Goal: Information Seeking & Learning: Learn about a topic

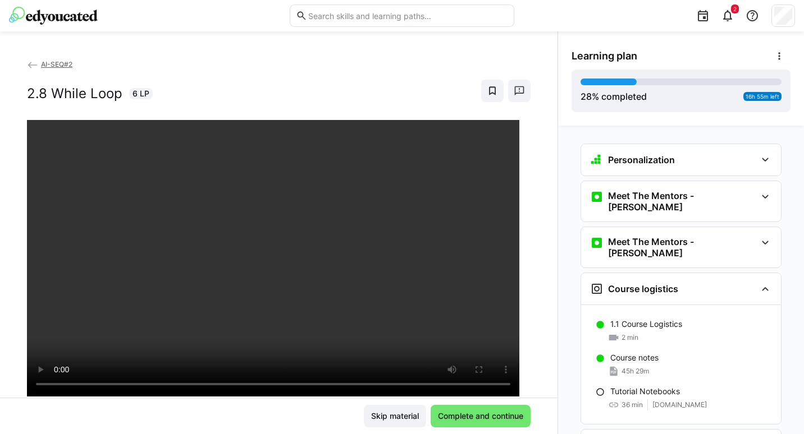
scroll to position [1672, 0]
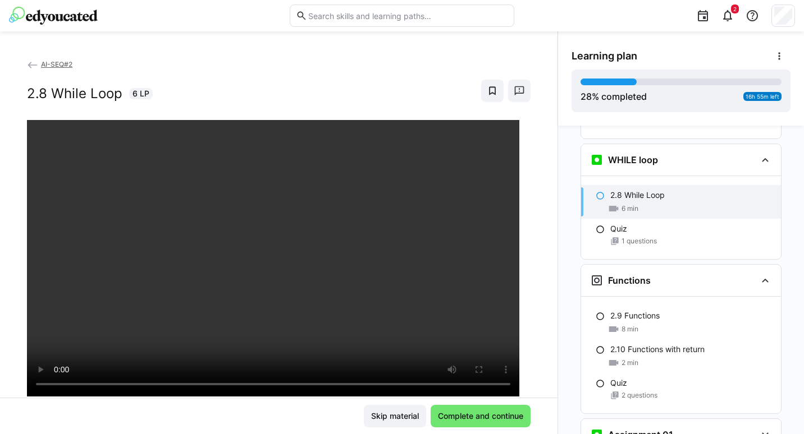
click at [617, 219] on div "Quiz 1 questions" at bounding box center [681, 234] width 200 height 31
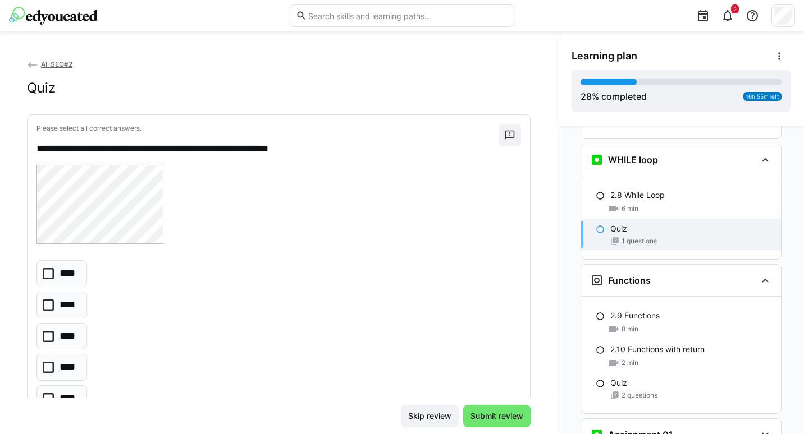
drag, startPoint x: 48, startPoint y: 331, endPoint x: 45, endPoint y: 340, distance: 9.4
click at [45, 340] on icon at bounding box center [48, 336] width 11 height 11
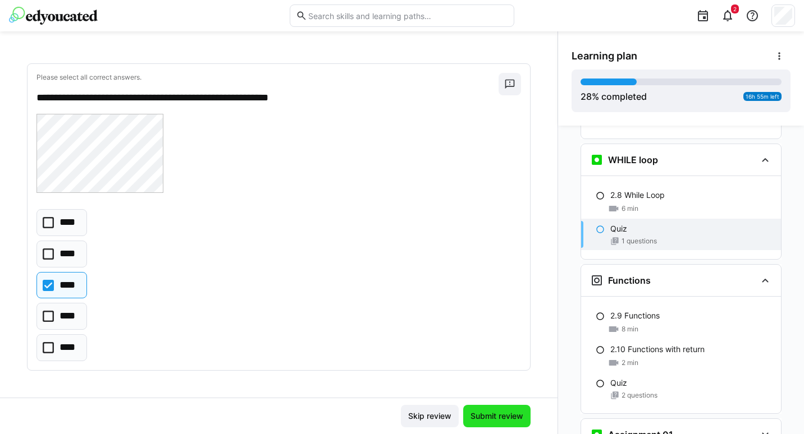
click at [480, 413] on span "Submit review" at bounding box center [497, 416] width 56 height 11
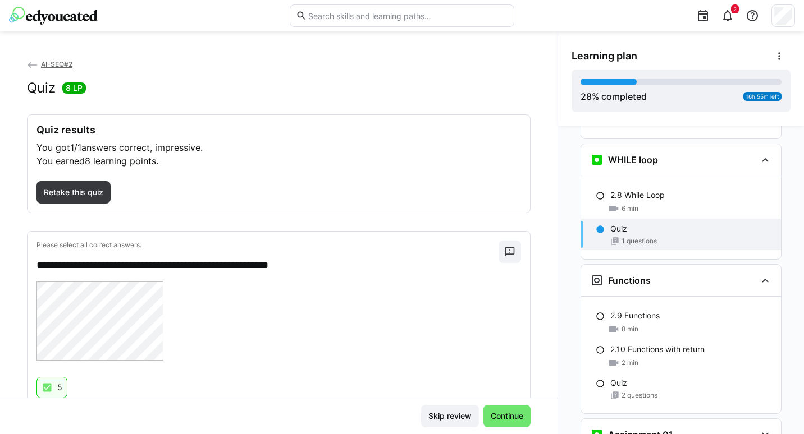
click at [621, 310] on p "2.9 Functions" at bounding box center [634, 315] width 49 height 11
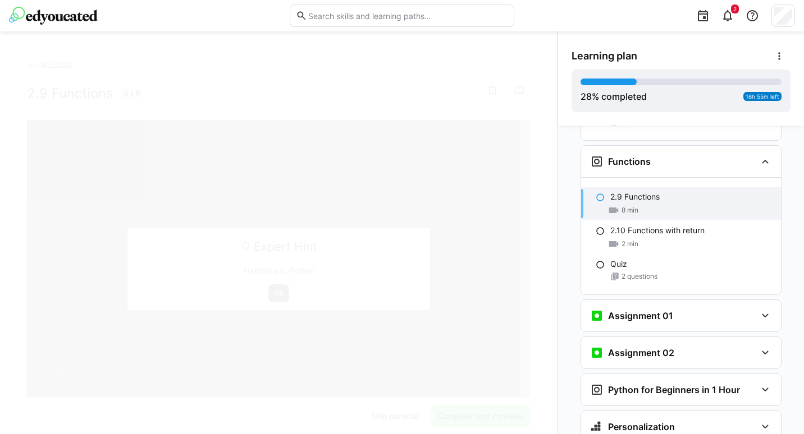
scroll to position [1793, 0]
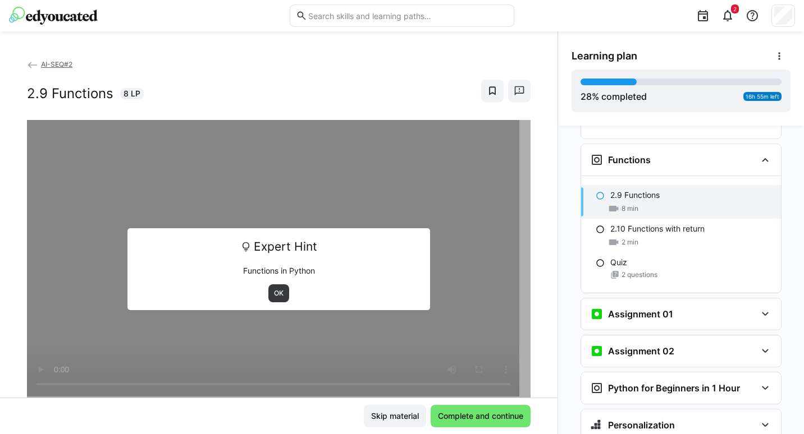
drag, startPoint x: 747, startPoint y: 299, endPoint x: 739, endPoint y: 302, distance: 8.3
drag, startPoint x: 739, startPoint y: 302, endPoint x: 593, endPoint y: 299, distance: 146.5
click at [593, 308] on eds-icon at bounding box center [596, 314] width 13 height 13
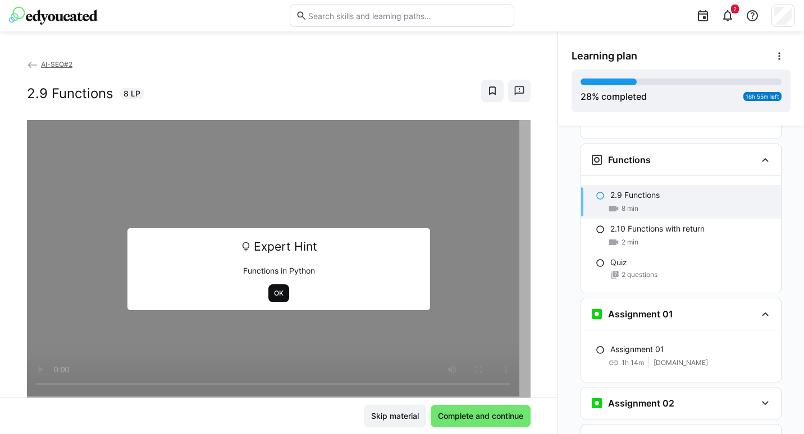
click at [277, 295] on span "OK" at bounding box center [279, 293] width 12 height 9
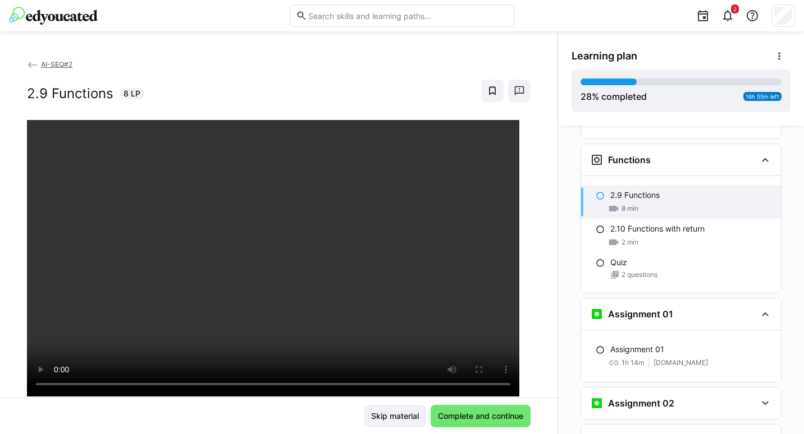
click at [630, 223] on p "2.10 Functions with return" at bounding box center [657, 228] width 94 height 11
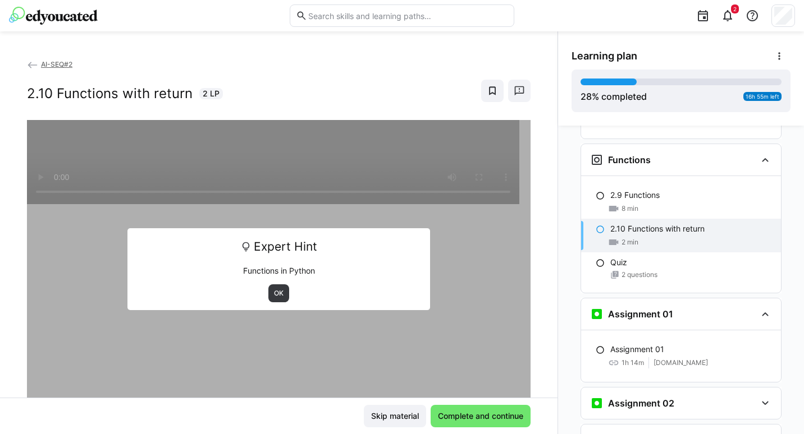
click at [268, 288] on span "OK" at bounding box center [278, 294] width 21 height 18
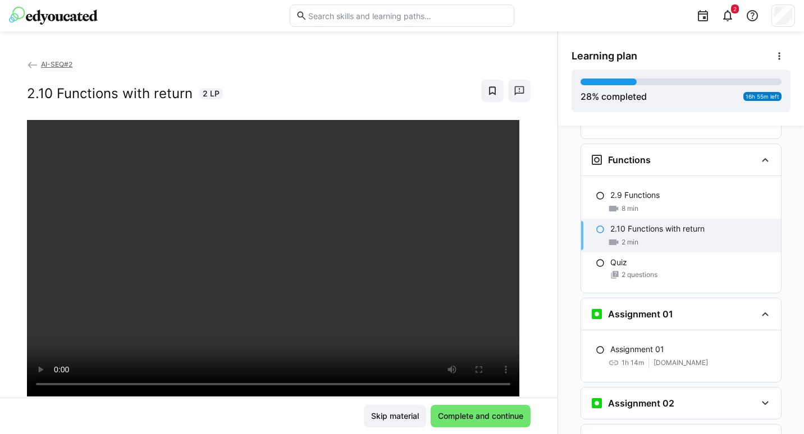
click at [611, 257] on p "Quiz" at bounding box center [618, 262] width 17 height 11
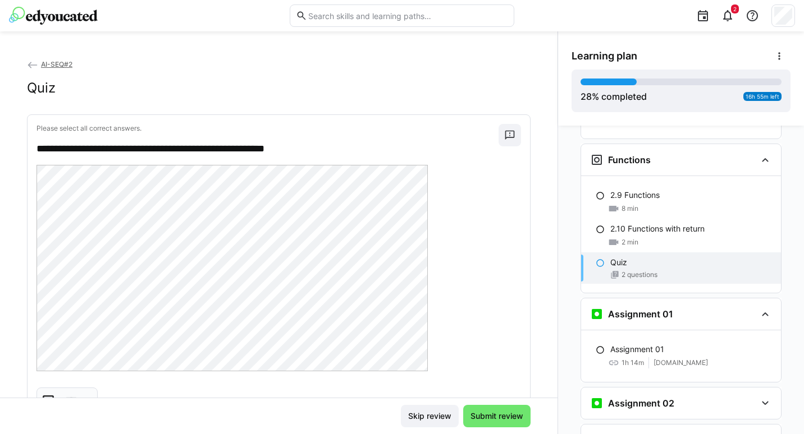
click at [642, 185] on div "2.9 Functions 8 min" at bounding box center [681, 202] width 200 height 34
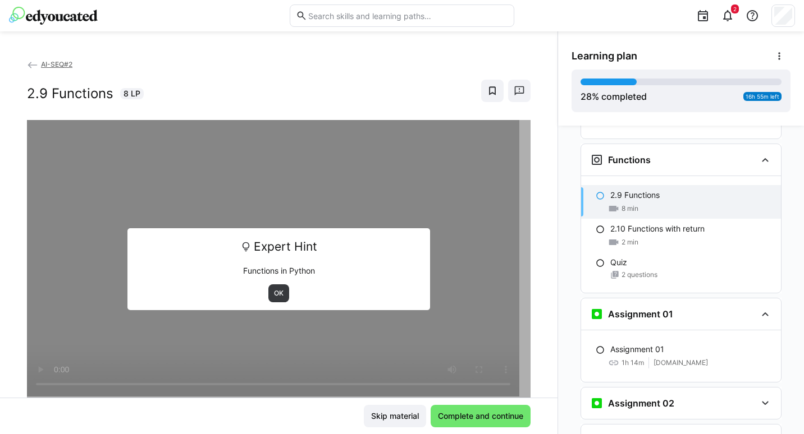
click at [274, 283] on div "Expert Hint Functions in Python OK" at bounding box center [278, 269] width 302 height 82
click at [273, 290] on span "OK" at bounding box center [279, 293] width 12 height 9
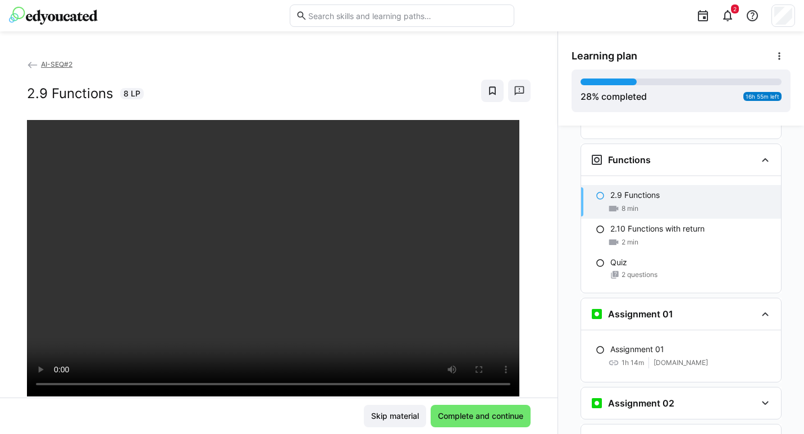
click at [638, 253] on div "Quiz 2 questions" at bounding box center [681, 268] width 200 height 31
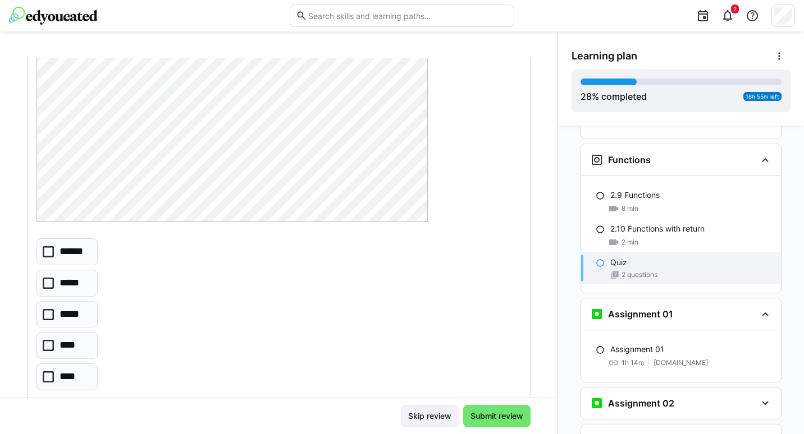
scroll to position [147, 0]
click at [50, 259] on icon at bounding box center [48, 254] width 11 height 11
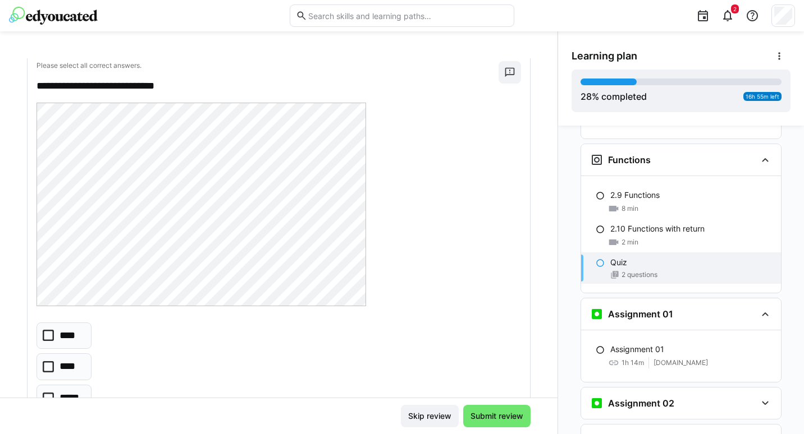
scroll to position [597, 0]
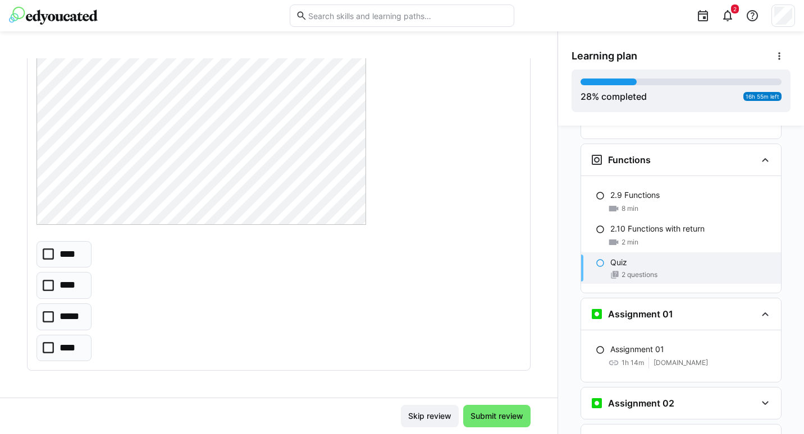
click at [54, 315] on eds-checkbox "*****" at bounding box center [63, 317] width 55 height 27
click at [481, 414] on span "Submit review" at bounding box center [497, 416] width 56 height 11
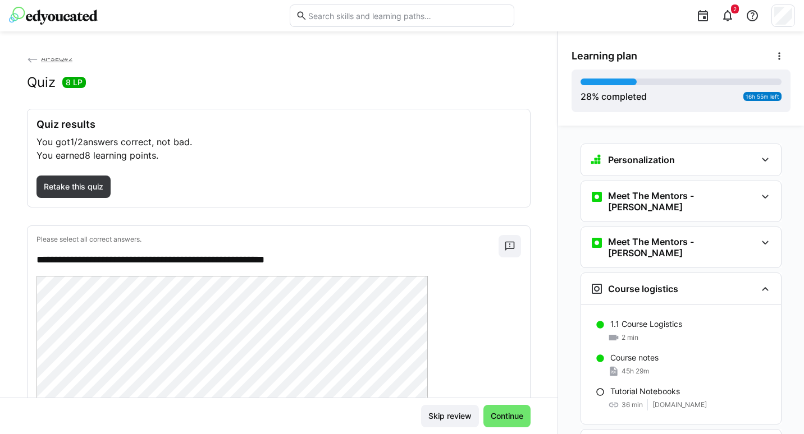
scroll to position [0, 0]
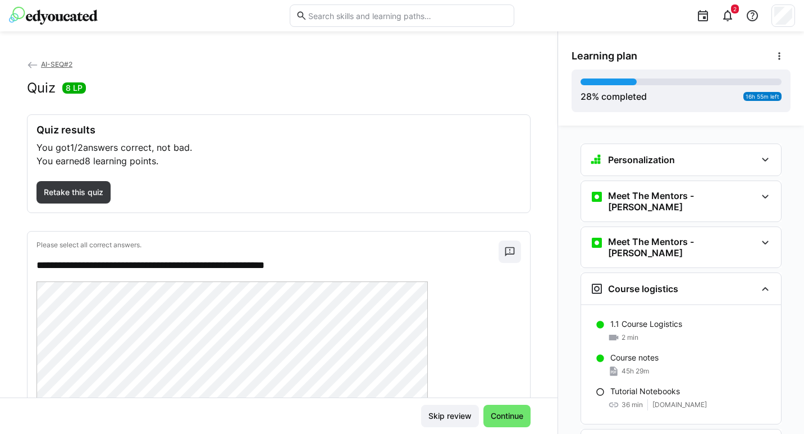
click at [95, 200] on span "Retake this quiz" at bounding box center [73, 192] width 74 height 22
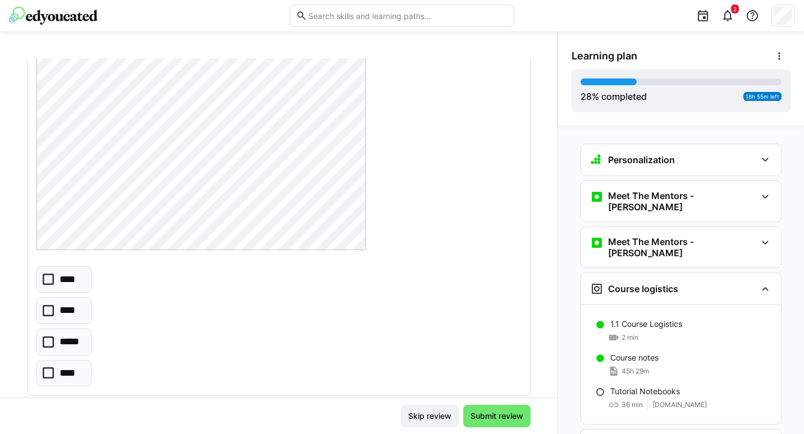
scroll to position [567, 0]
click at [57, 349] on eds-checkbox "*****" at bounding box center [63, 347] width 55 height 27
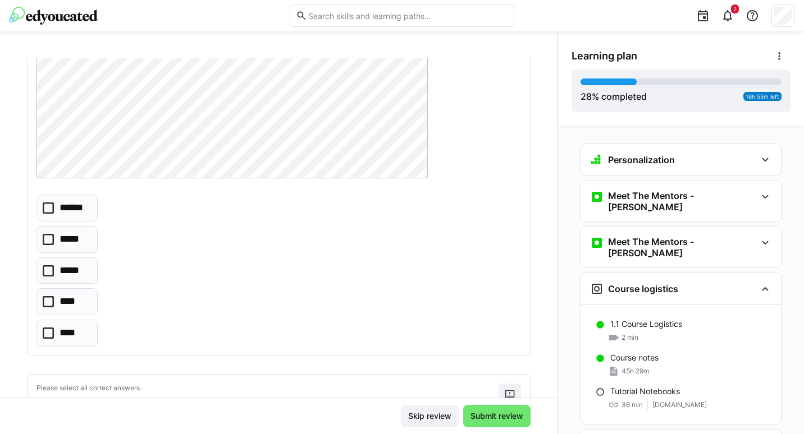
scroll to position [193, 0]
click at [46, 206] on icon at bounding box center [48, 208] width 11 height 11
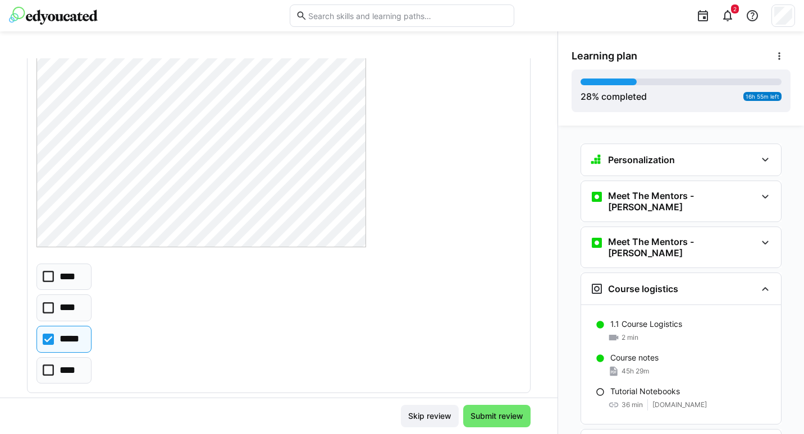
scroll to position [597, 0]
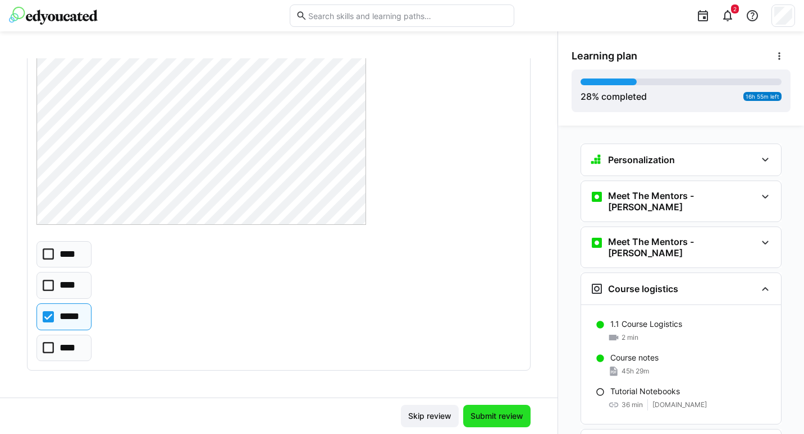
click at [491, 419] on span "Submit review" at bounding box center [497, 416] width 56 height 11
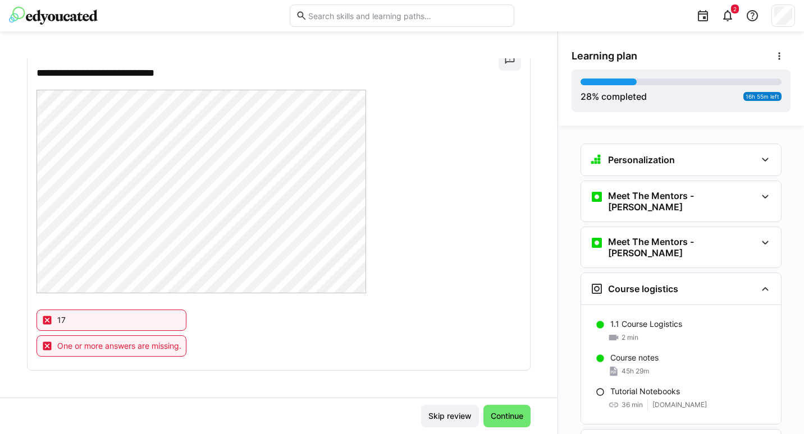
scroll to position [0, 0]
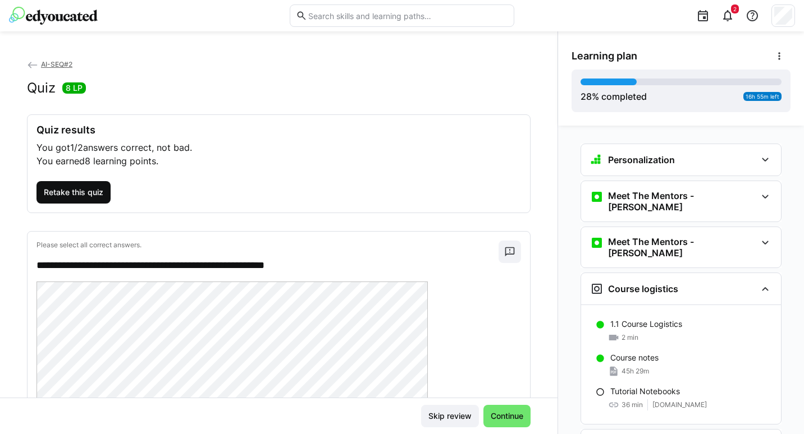
click at [79, 191] on span "Retake this quiz" at bounding box center [73, 192] width 63 height 11
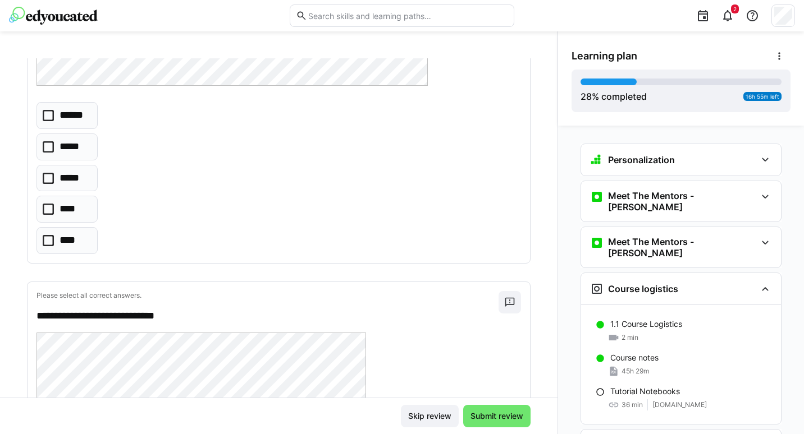
scroll to position [287, 0]
click at [52, 115] on icon at bounding box center [48, 114] width 11 height 11
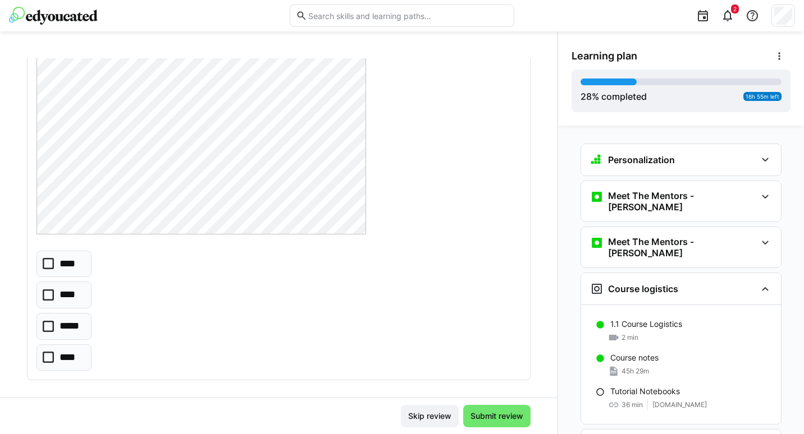
scroll to position [597, 0]
click at [49, 255] on icon at bounding box center [48, 254] width 11 height 11
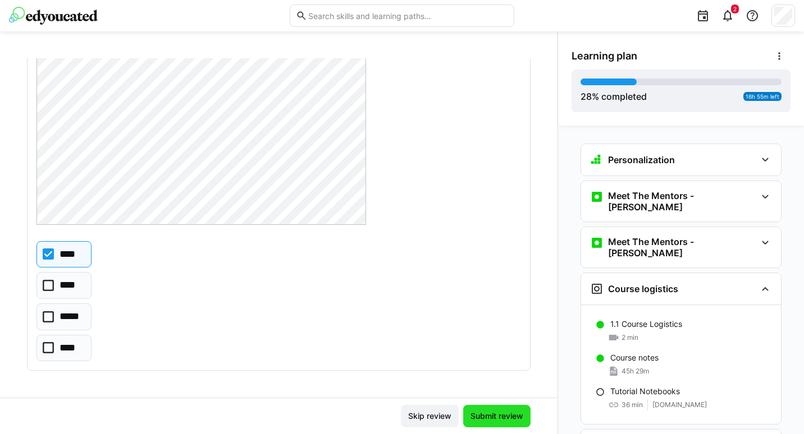
click at [483, 420] on span "Submit review" at bounding box center [497, 416] width 56 height 11
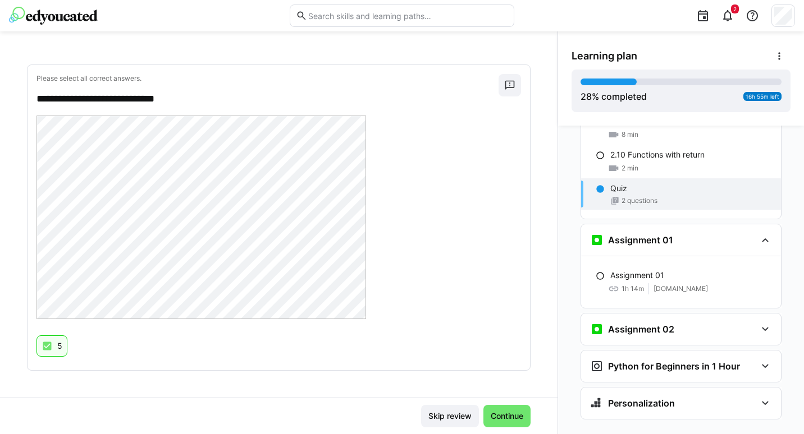
scroll to position [1869, 0]
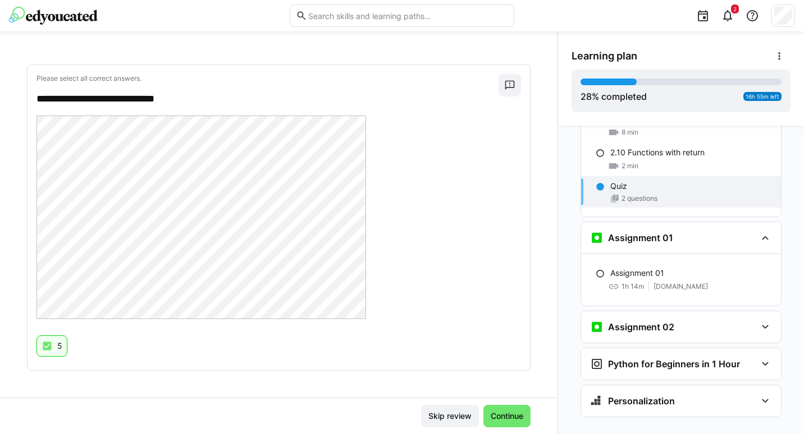
click at [658, 316] on div "Assignment 02" at bounding box center [681, 326] width 200 height 31
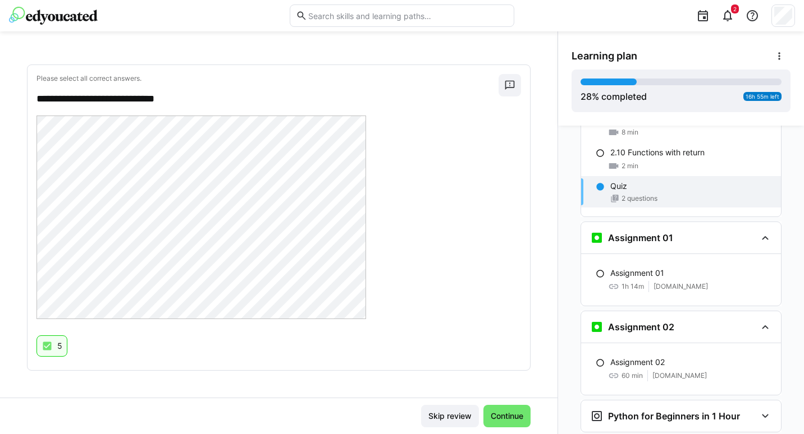
click at [662, 372] on span "[DOMAIN_NAME]" at bounding box center [679, 376] width 54 height 9
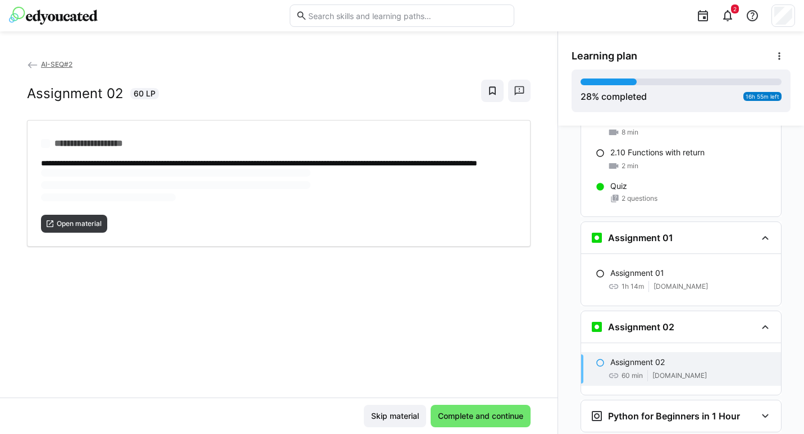
scroll to position [1921, 0]
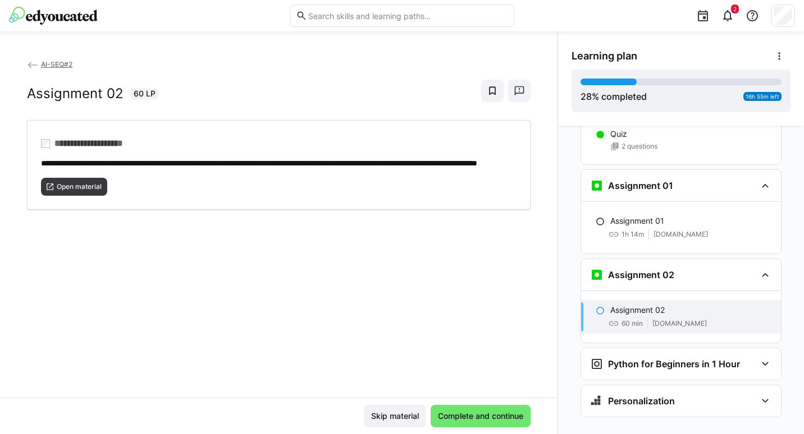
click at [653, 359] on h3 "Python for Beginners in 1 Hour" at bounding box center [674, 364] width 132 height 11
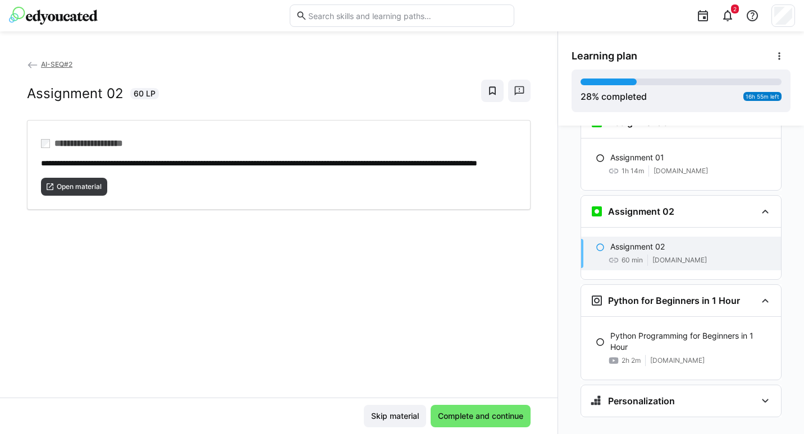
click at [629, 331] on p "Python Programming for Beginners in 1 Hour" at bounding box center [691, 342] width 162 height 22
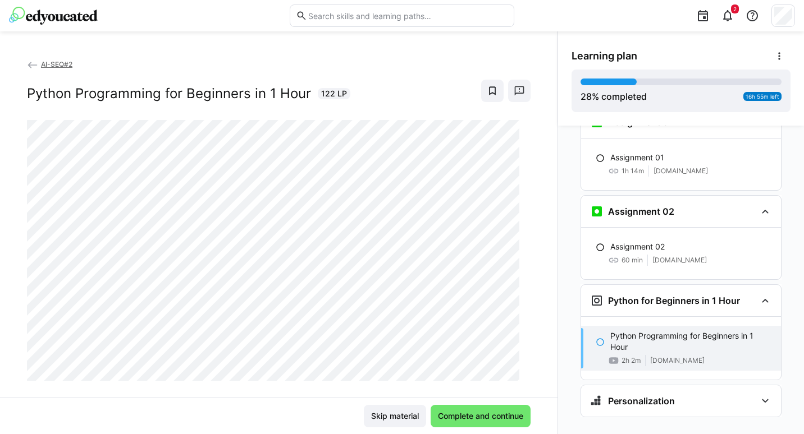
click at [760, 395] on eds-icon at bounding box center [764, 401] width 13 height 13
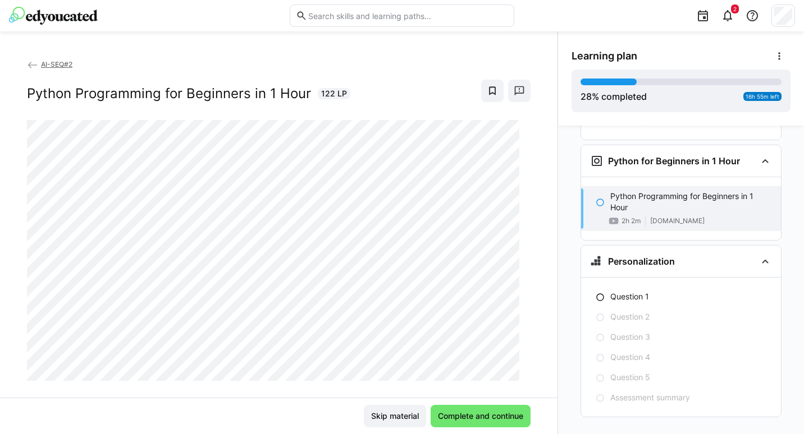
click at [605, 287] on div "Question 1" at bounding box center [681, 297] width 200 height 20
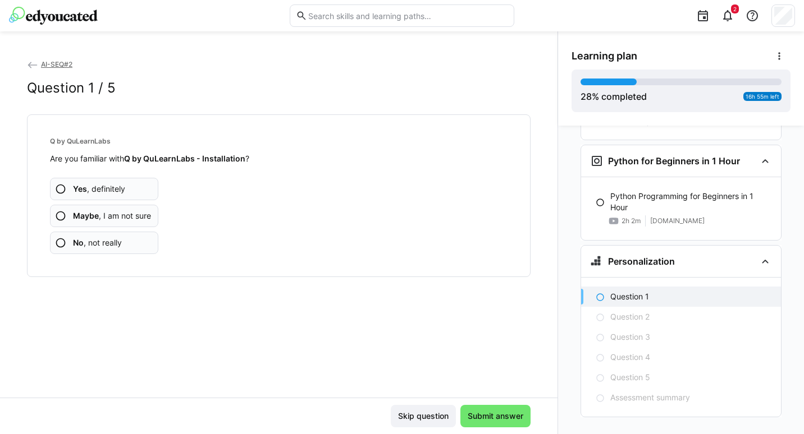
click at [104, 217] on span "Maybe , I am not sure" at bounding box center [112, 215] width 78 height 11
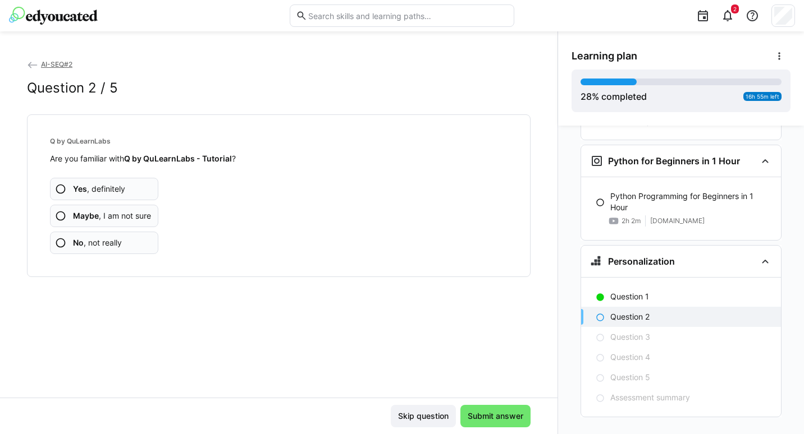
click at [99, 243] on span "No , not really" at bounding box center [97, 242] width 49 height 11
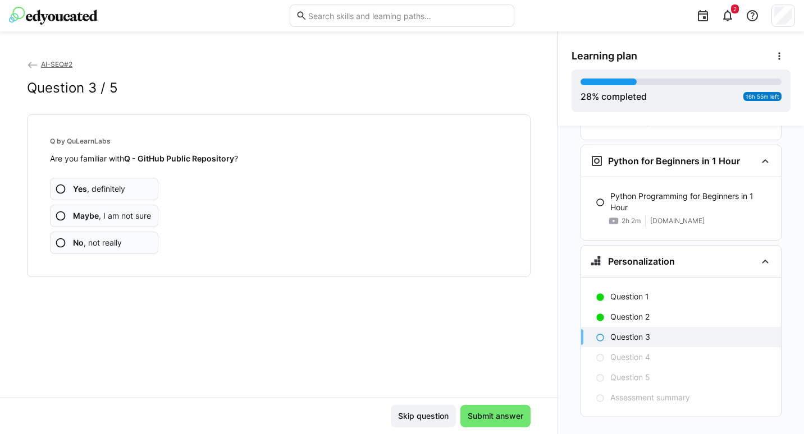
click at [107, 243] on span "No , not really" at bounding box center [97, 242] width 49 height 11
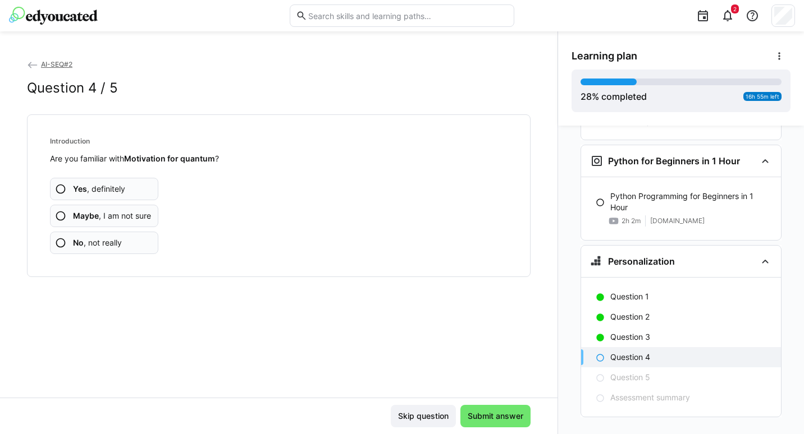
click at [108, 246] on span "No , not really" at bounding box center [97, 242] width 49 height 11
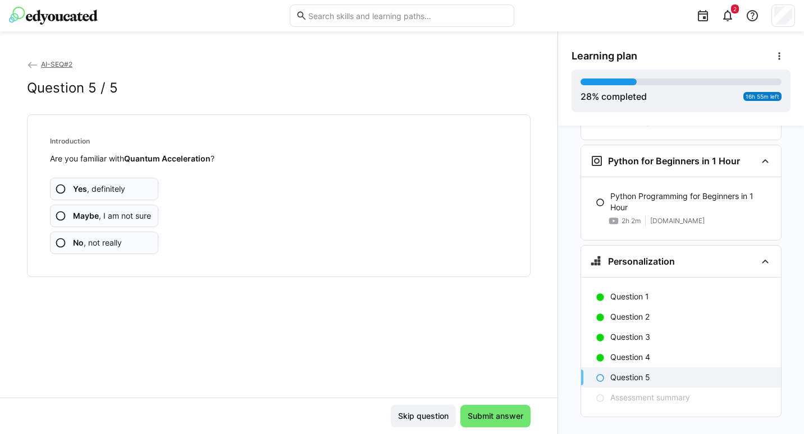
click at [91, 244] on span "No , not really" at bounding box center [97, 242] width 49 height 11
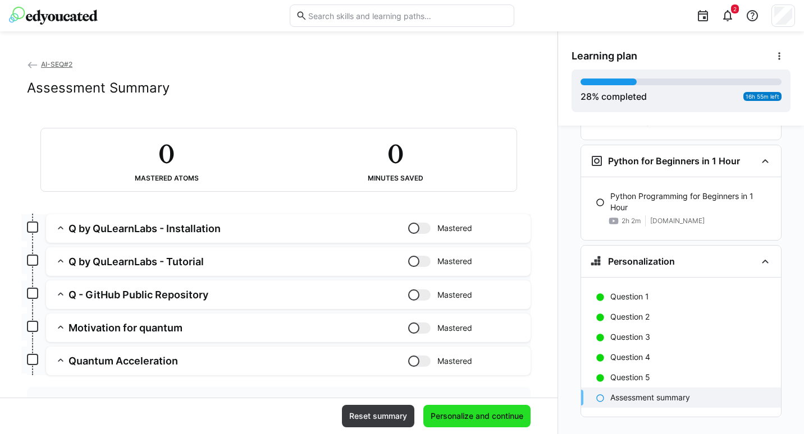
click at [475, 414] on span "Personalize and continue" at bounding box center [477, 416] width 96 height 11
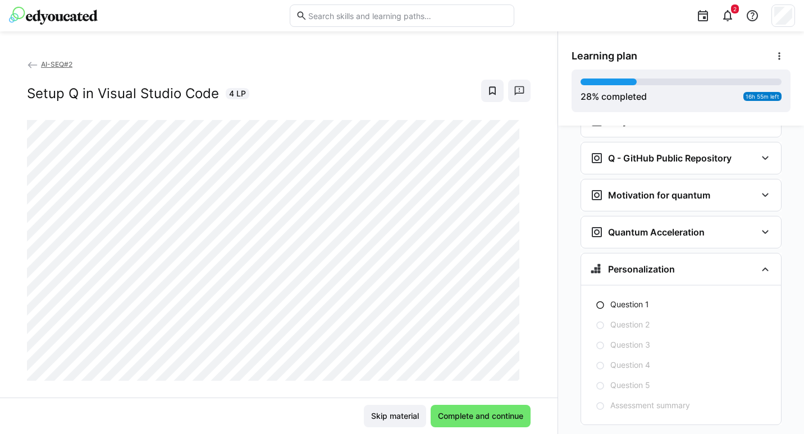
scroll to position [2432, 0]
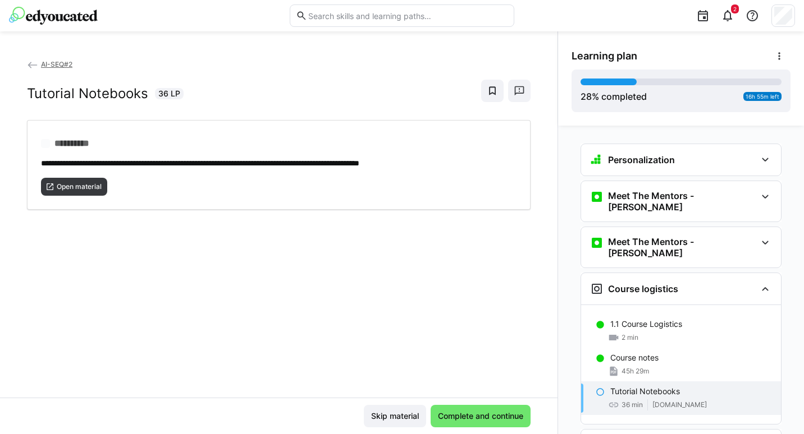
scroll to position [129, 0]
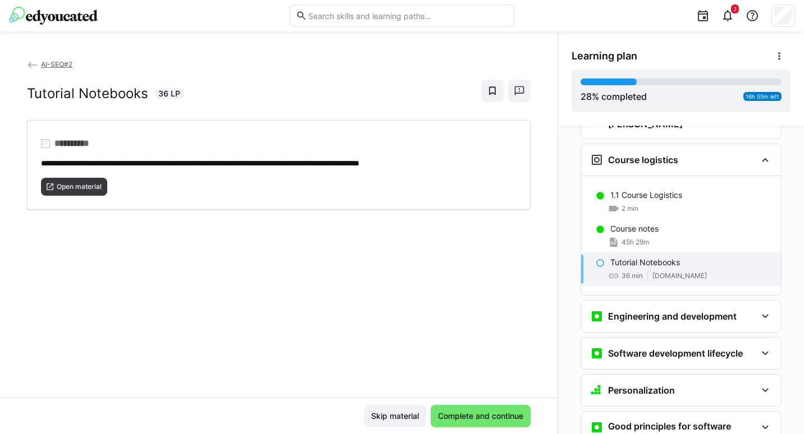
click at [758, 153] on eds-icon at bounding box center [764, 159] width 13 height 13
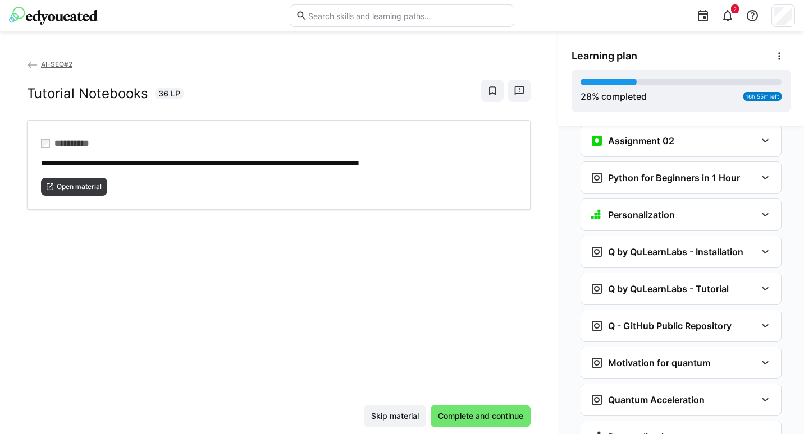
scroll to position [954, 0]
